Goal: Information Seeking & Learning: Learn about a topic

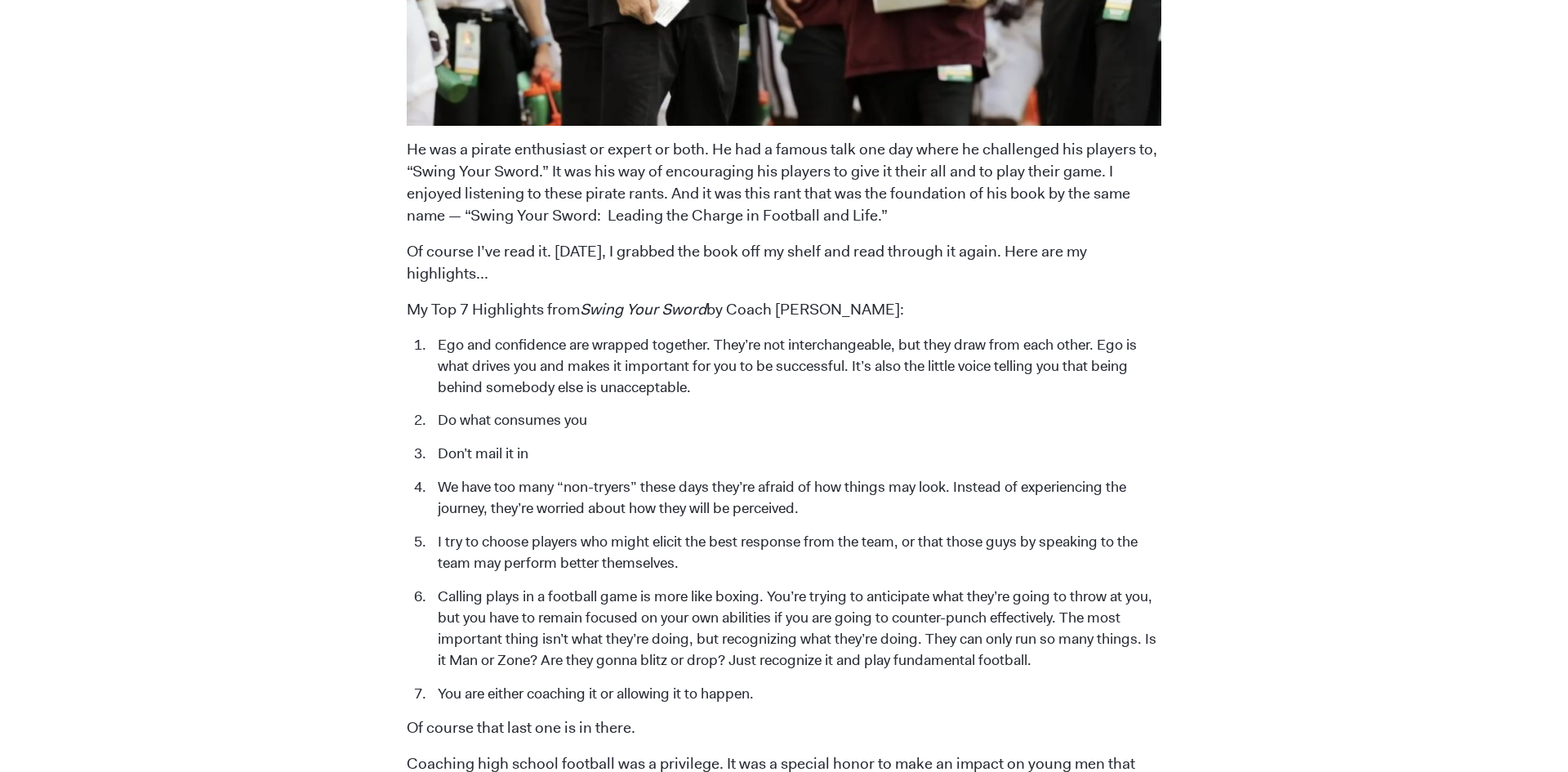
scroll to position [1931, 0]
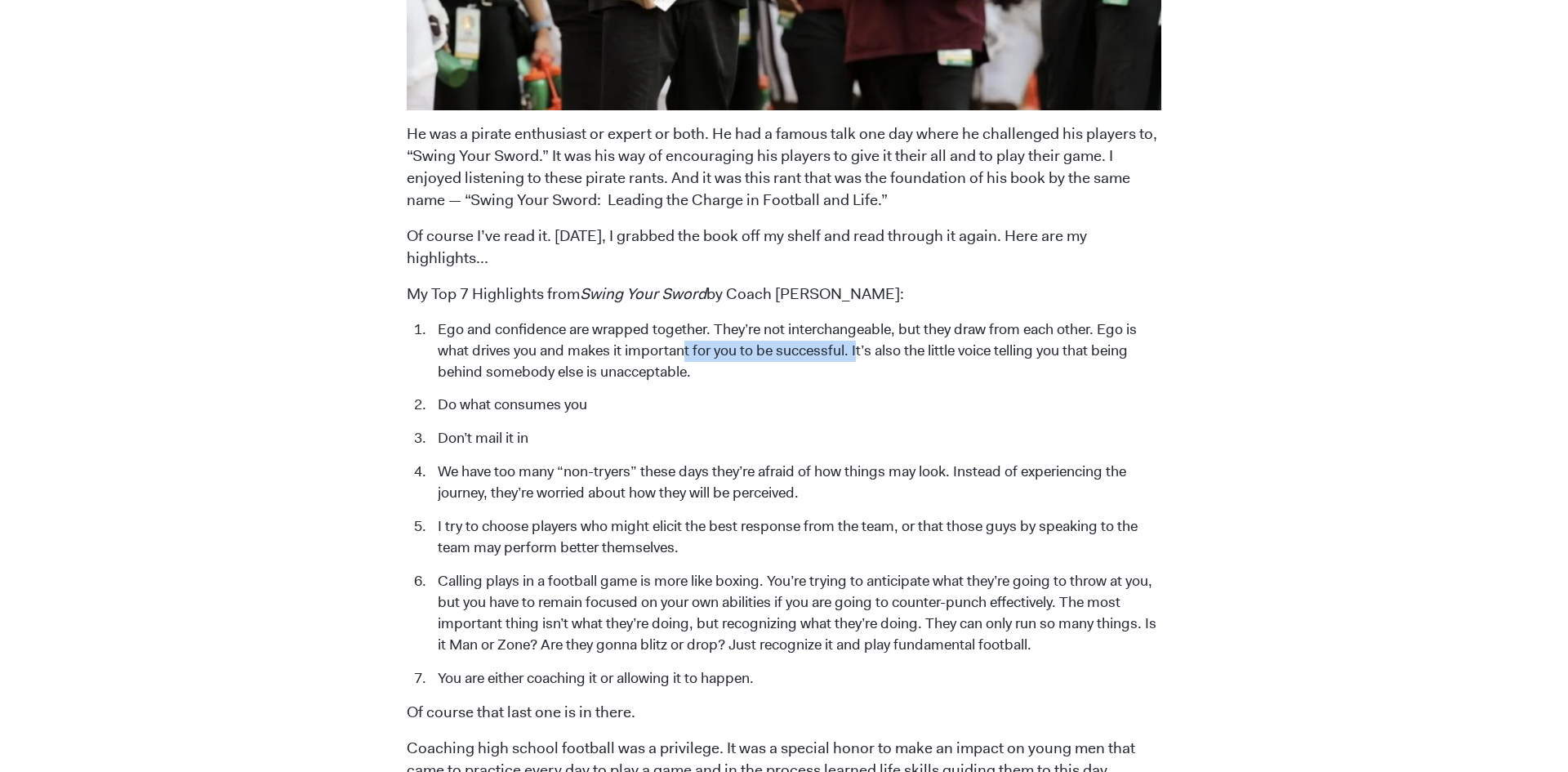
drag, startPoint x: 688, startPoint y: 326, endPoint x: 907, endPoint y: 342, distance: 219.6
click at [865, 338] on li "Ego and confidence are wrapped together. They’re not interchangeable, but they …" at bounding box center [796, 351] width 733 height 64
drag, startPoint x: 953, startPoint y: 348, endPoint x: 987, endPoint y: 348, distance: 34.0
click at [961, 348] on li "Ego and confidence are wrapped together. They’re not interchangeable, but they …" at bounding box center [796, 351] width 733 height 64
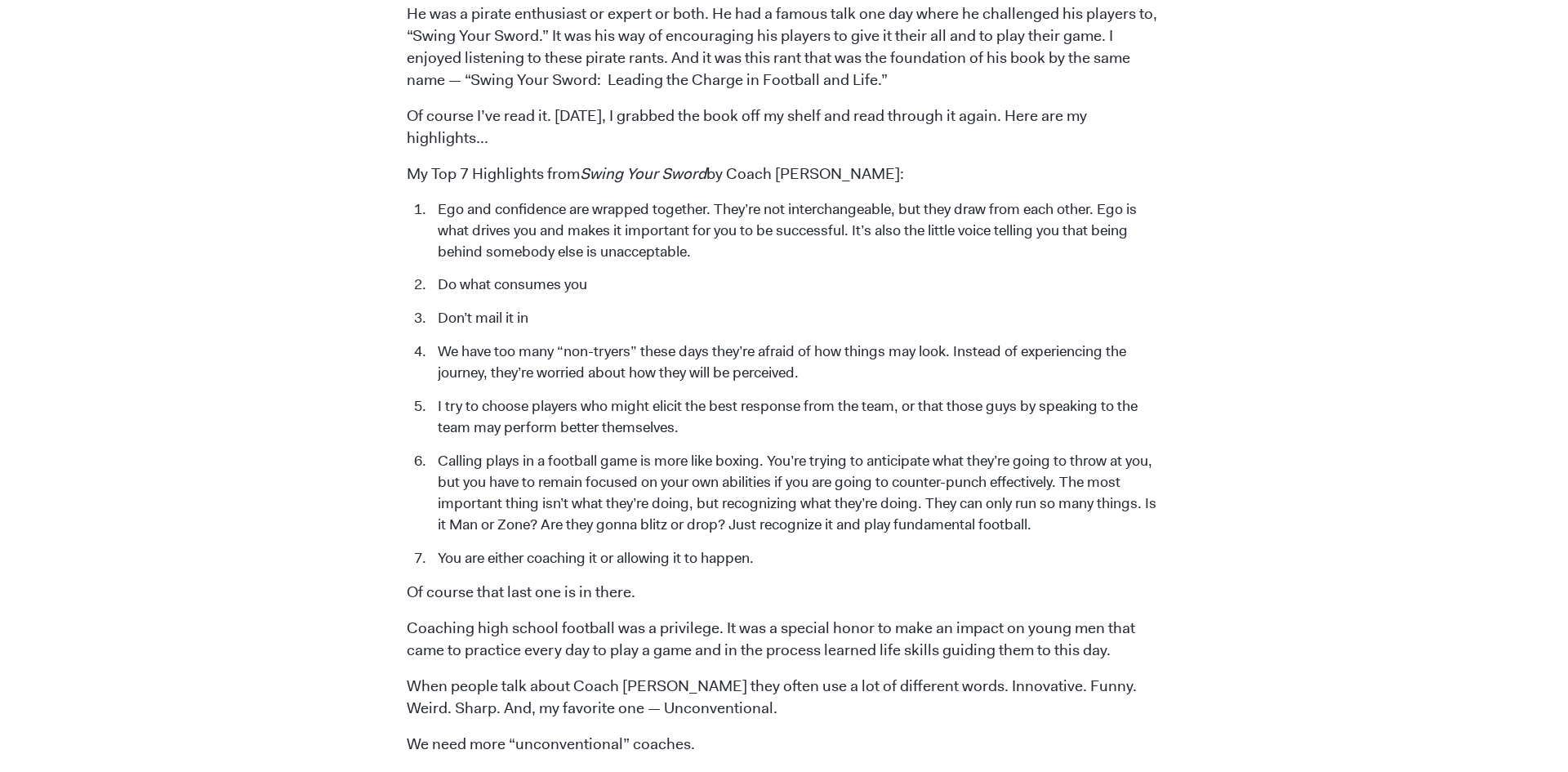
scroll to position [2076, 0]
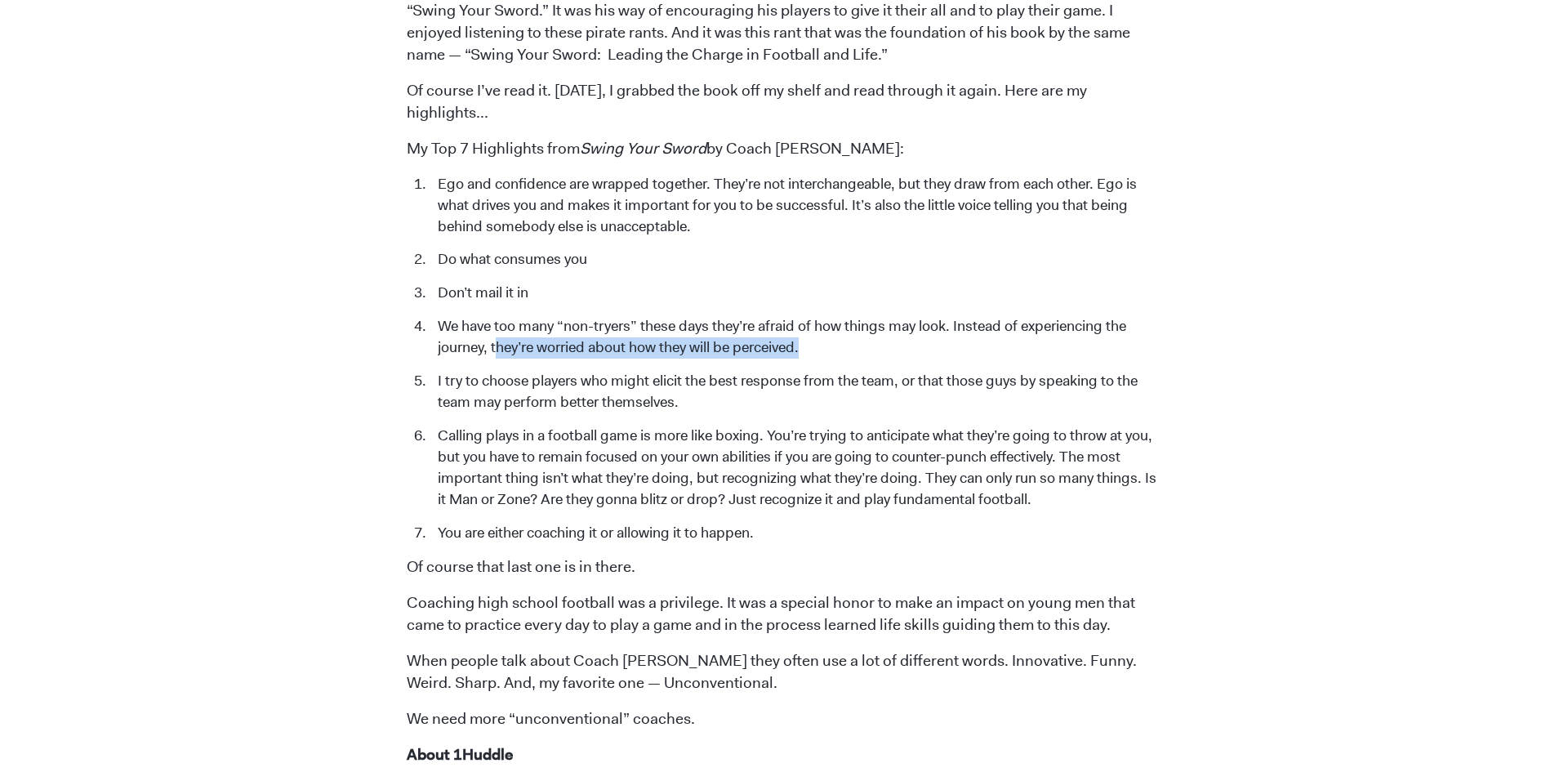
drag, startPoint x: 519, startPoint y: 326, endPoint x: 839, endPoint y: 324, distance: 320.0
click at [839, 324] on li "We have too many “non-tryers” these days they’re afraid of how things may look.…" at bounding box center [796, 338] width 733 height 42
click at [840, 326] on li "We have too many “non-tryers” these days they’re afraid of how things may look.…" at bounding box center [796, 338] width 733 height 42
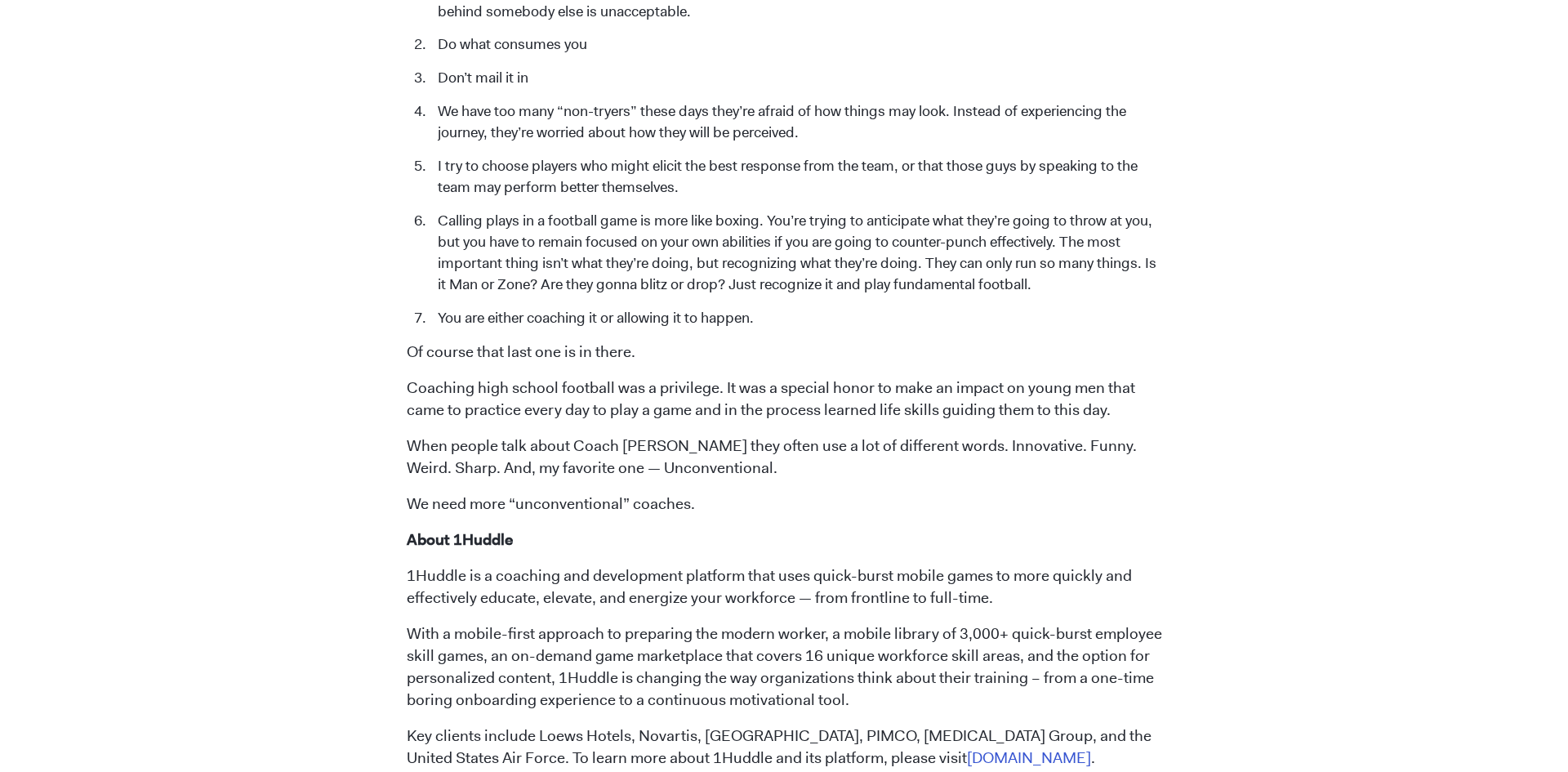
scroll to position [2287, 0]
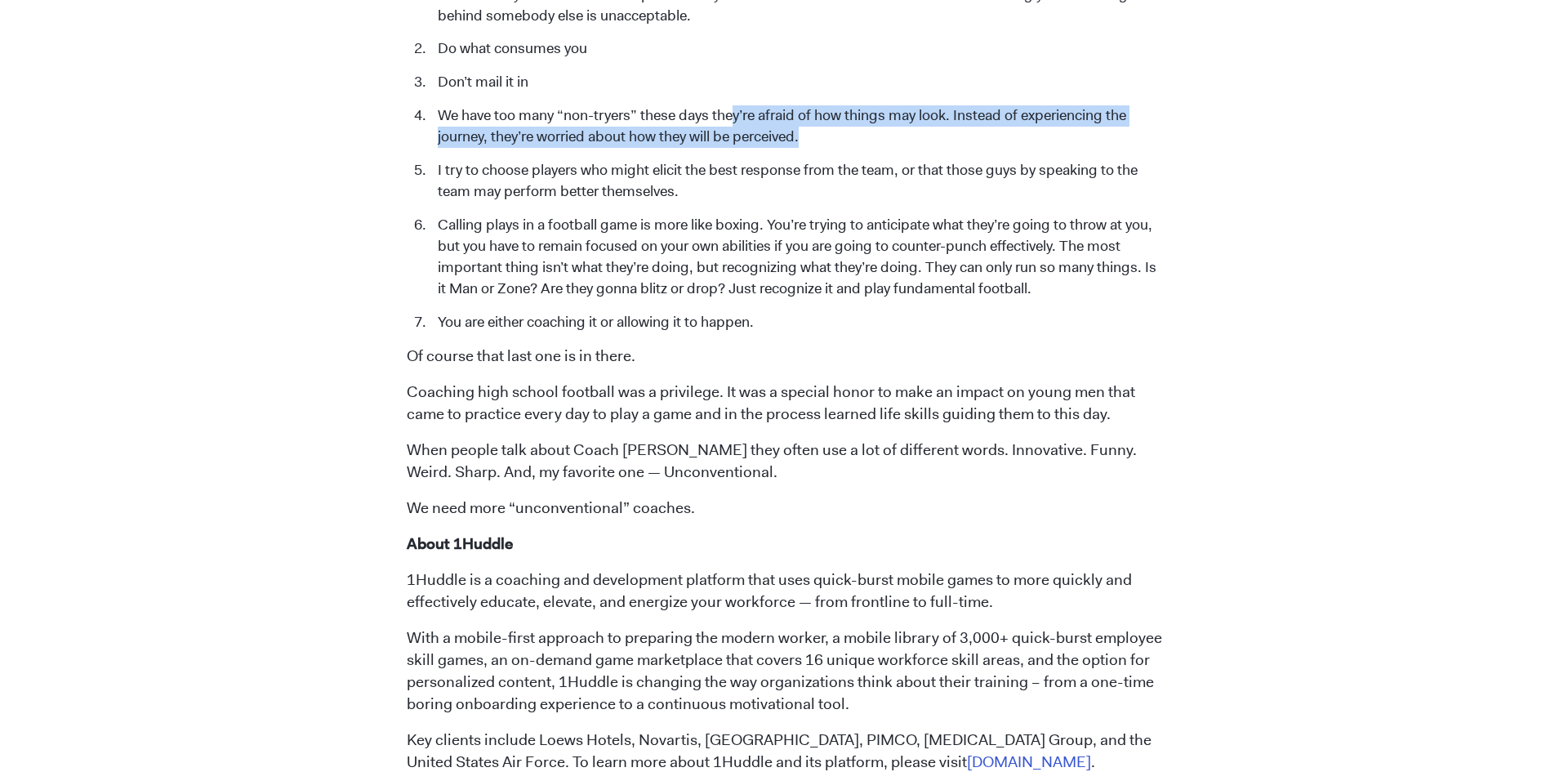
drag, startPoint x: 736, startPoint y: 97, endPoint x: 867, endPoint y: 121, distance: 133.2
click at [867, 121] on li "We have too many “non-tryers” these days they’re afraid of how things may look.…" at bounding box center [796, 126] width 733 height 42
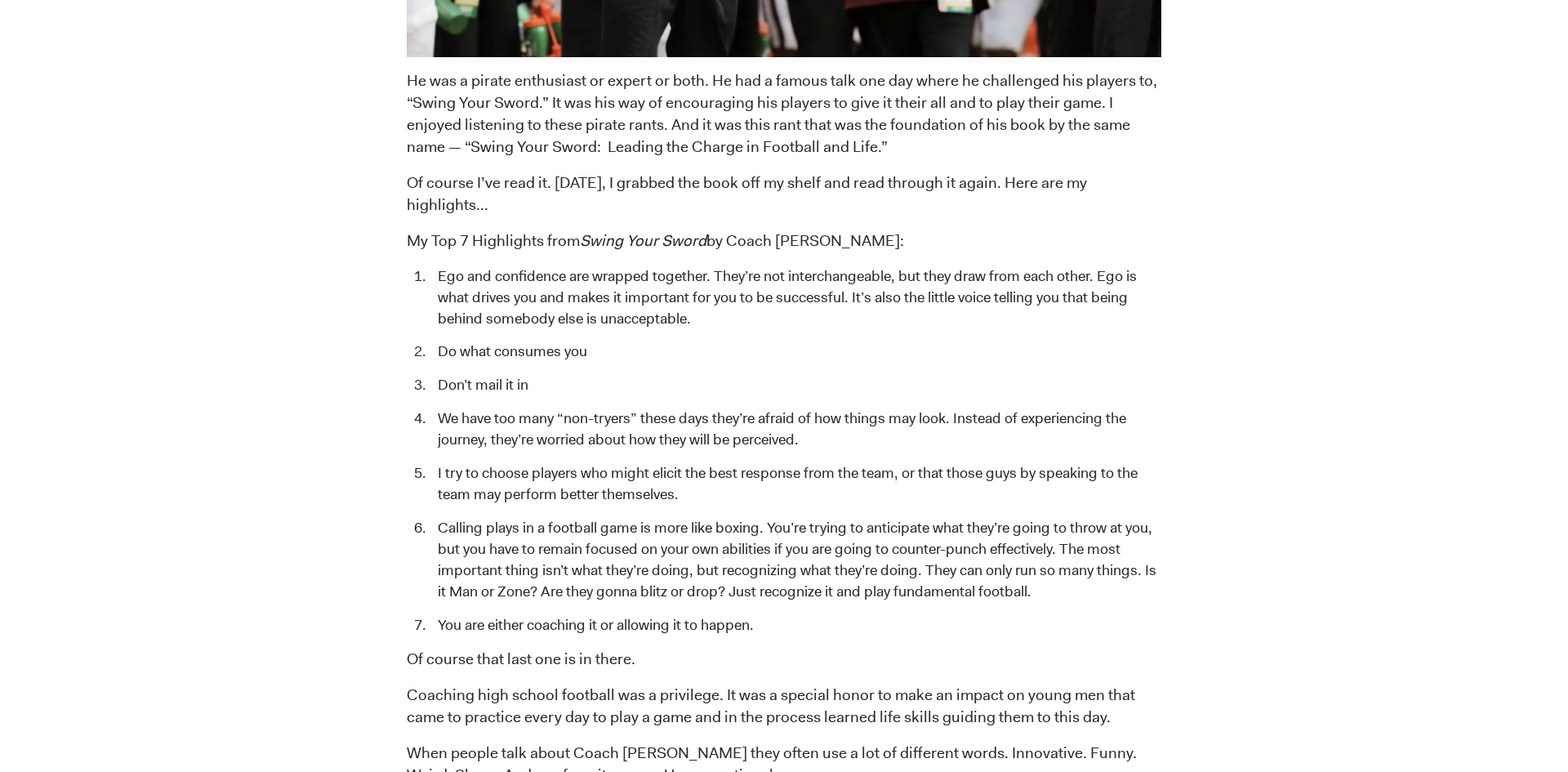
scroll to position [1983, 0]
